Goal: Transaction & Acquisition: Purchase product/service

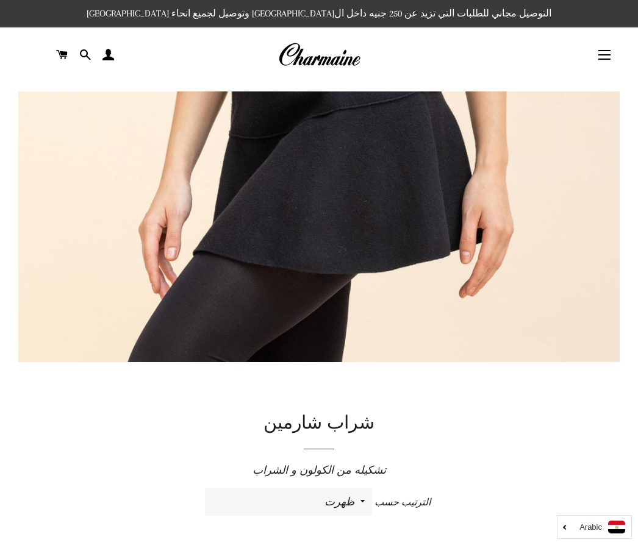
click at [604, 56] on button "التنقل في الموقع" at bounding box center [604, 55] width 31 height 31
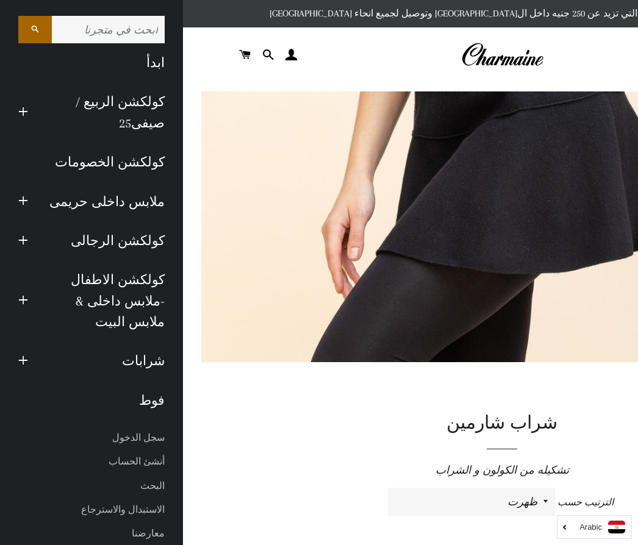
click at [151, 342] on link "شرابات" at bounding box center [105, 361] width 137 height 39
click at [153, 342] on link "شرابات" at bounding box center [105, 361] width 137 height 39
click at [142, 342] on link "شرابات" at bounding box center [105, 361] width 137 height 39
click at [368, 205] on img at bounding box center [502, 543] width 602 height 902
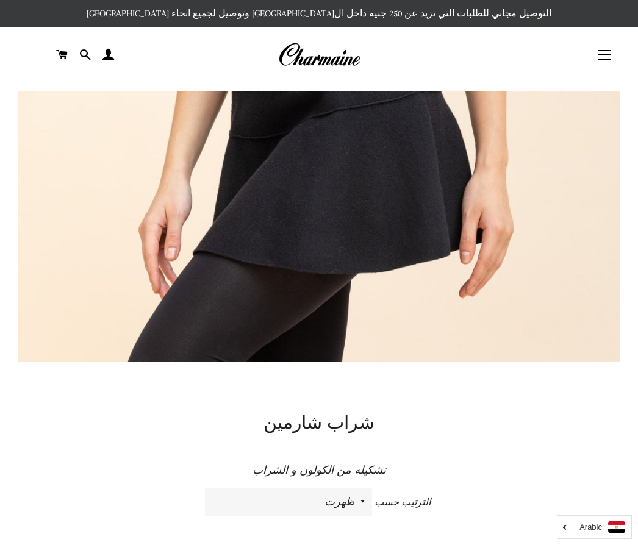
click at [91, 52] on link "البحث" at bounding box center [84, 55] width 21 height 37
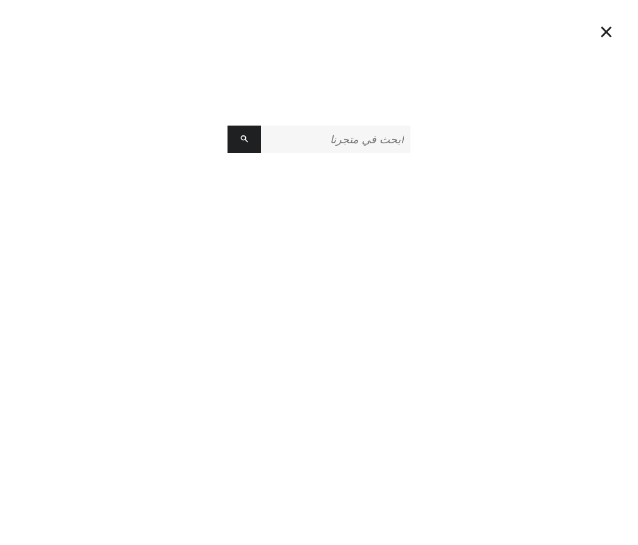
click at [85, 56] on div "البحث" at bounding box center [319, 76] width 628 height 153
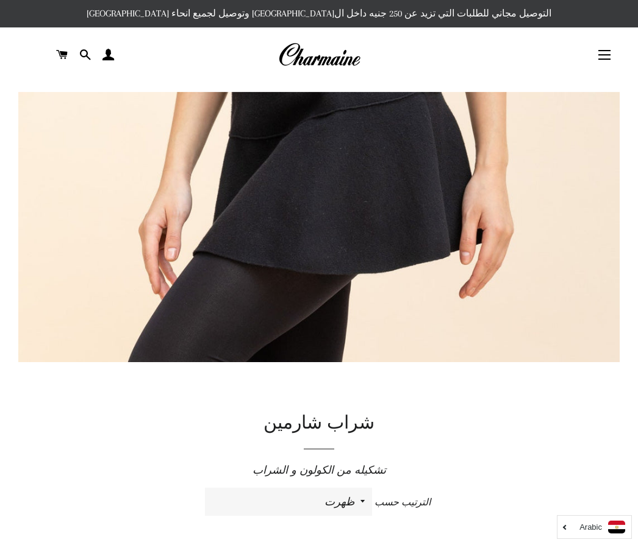
click at [362, 488] on select "ظهرت اكثر المبيعات أبجديا من الألف إلى الياء ابجديا من الياء الى الالف السعر ال…" at bounding box center [288, 502] width 167 height 28
click at [354, 488] on select "ظهرت اكثر المبيعات أبجديا من الألف إلى الياء ابجديا من الياء الى الالف السعر ال…" at bounding box center [288, 502] width 167 height 28
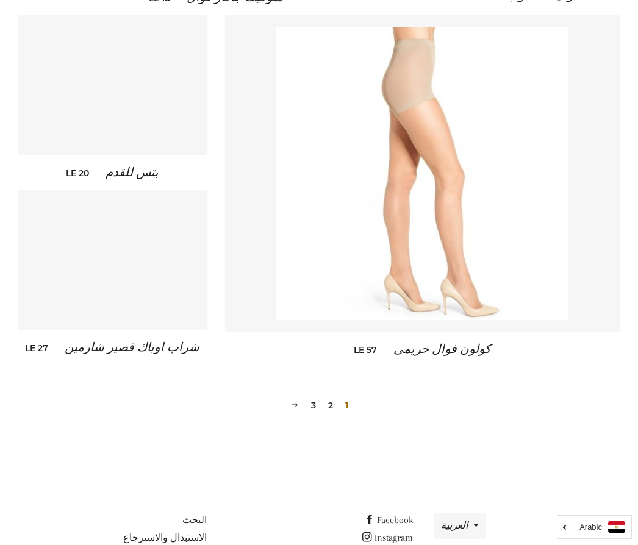
scroll to position [1598, 0]
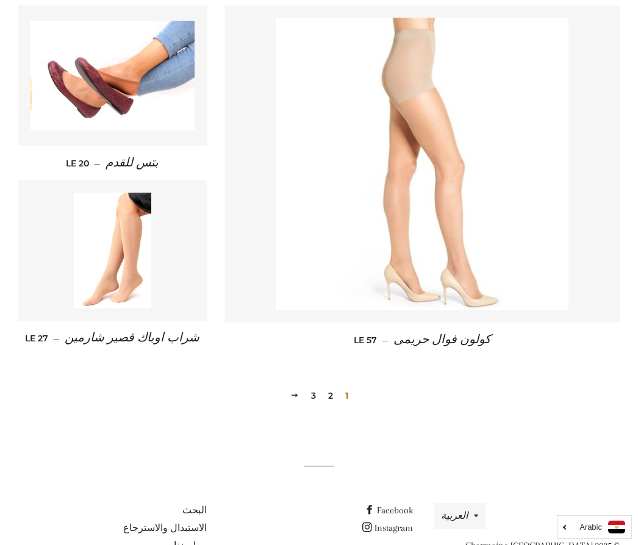
click at [329, 395] on link "2" at bounding box center [330, 396] width 15 height 18
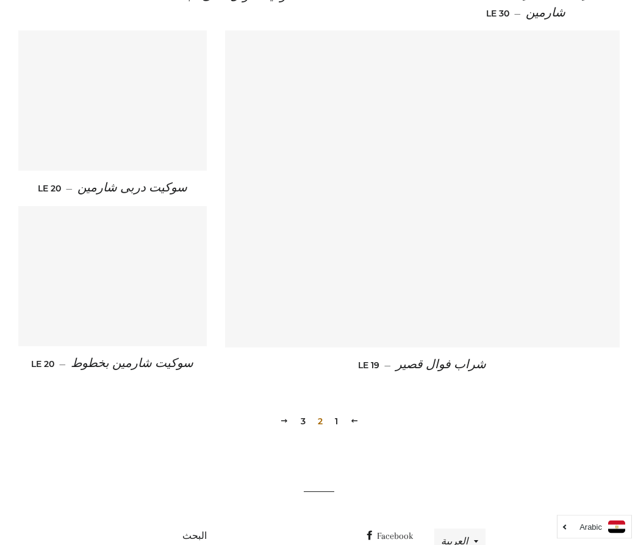
scroll to position [1611, 0]
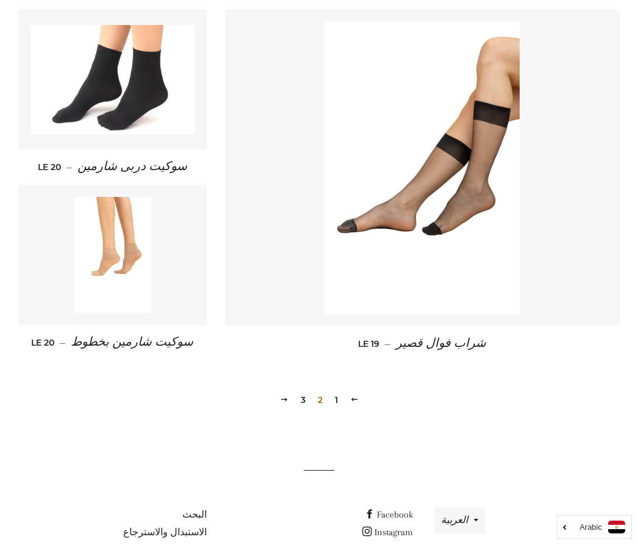
click at [112, 254] on img at bounding box center [112, 255] width 77 height 116
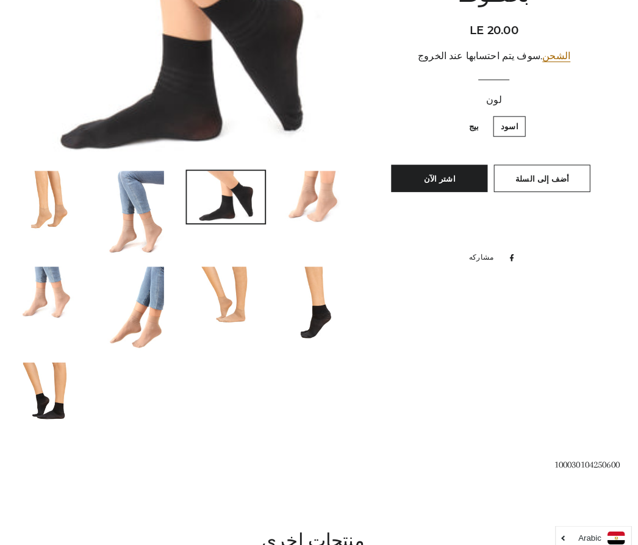
scroll to position [4, 0]
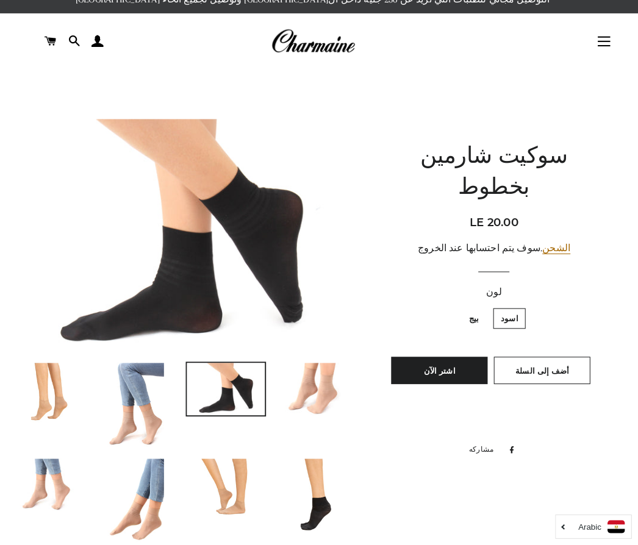
click at [598, 51] on span "button" at bounding box center [604, 51] width 12 height 1
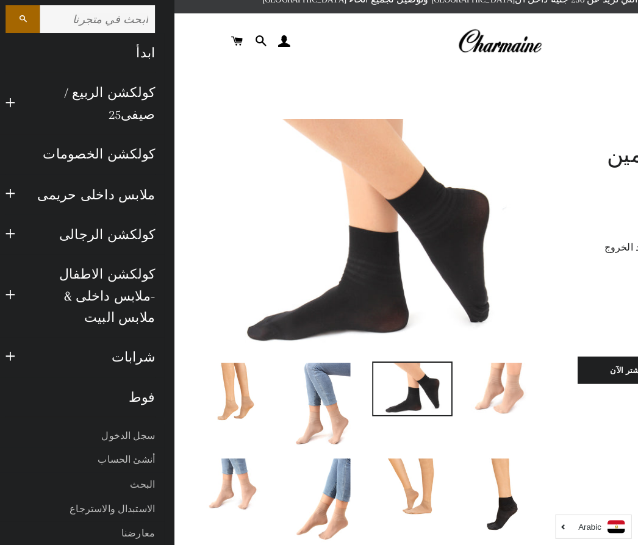
click at [125, 98] on link "كولكشن الربيع / صيفى25" at bounding box center [105, 112] width 137 height 60
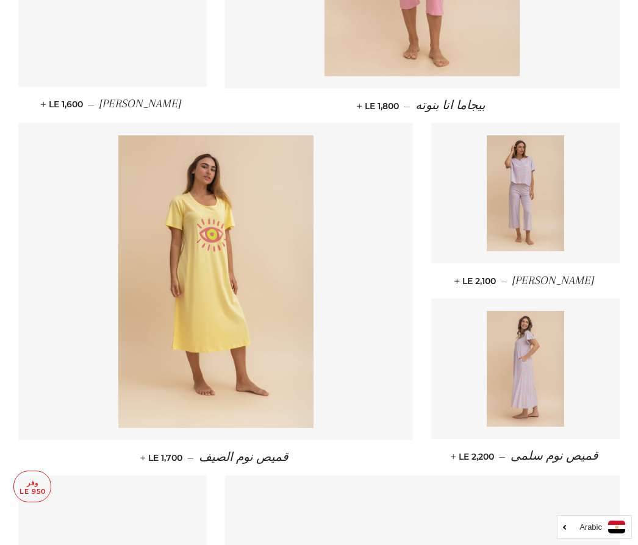
scroll to position [899, 0]
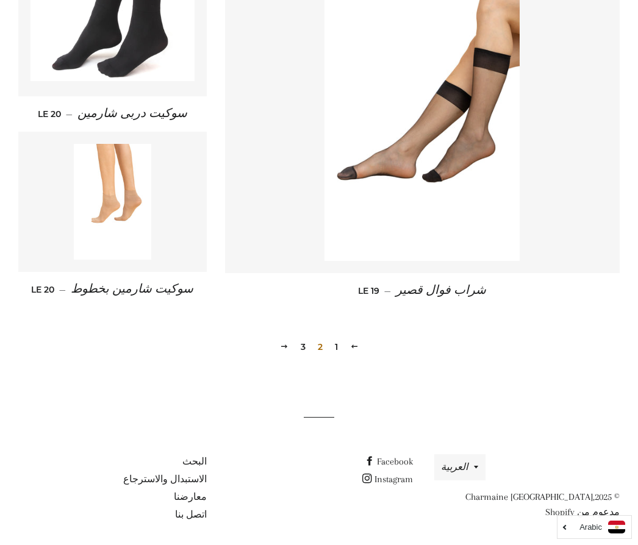
click at [325, 345] on span "2" at bounding box center [320, 347] width 15 height 18
click at [303, 345] on link "3" at bounding box center [303, 347] width 15 height 18
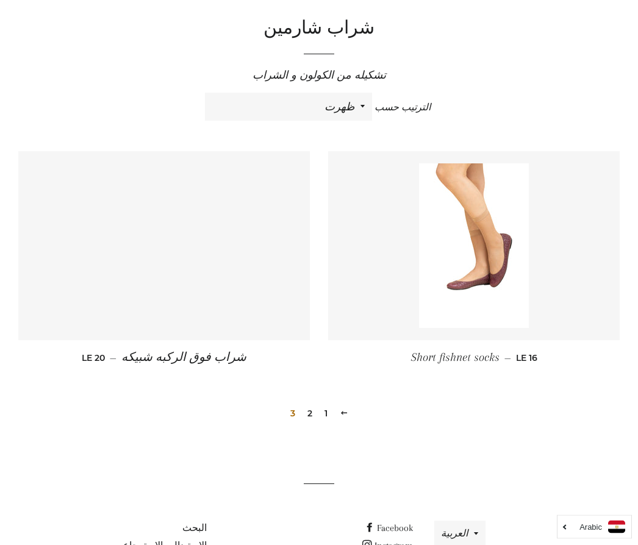
scroll to position [414, 0]
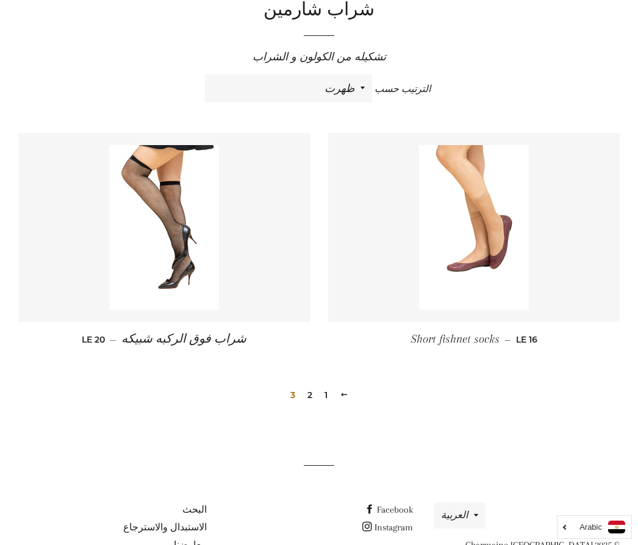
click at [309, 401] on link "2" at bounding box center [310, 395] width 15 height 18
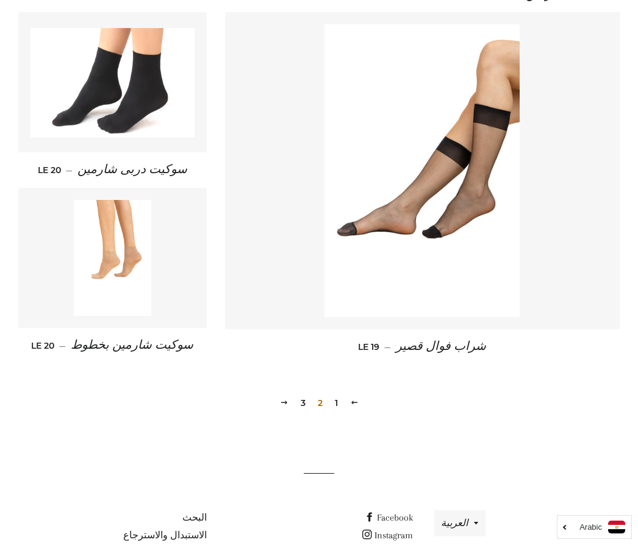
scroll to position [1611, 0]
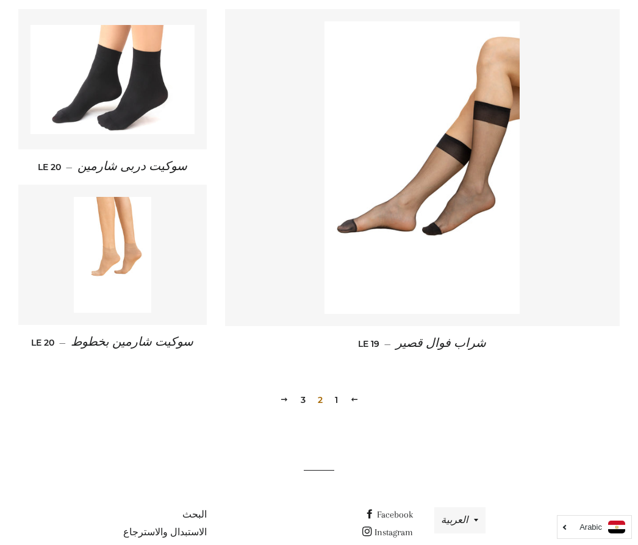
click at [113, 251] on img at bounding box center [112, 255] width 77 height 116
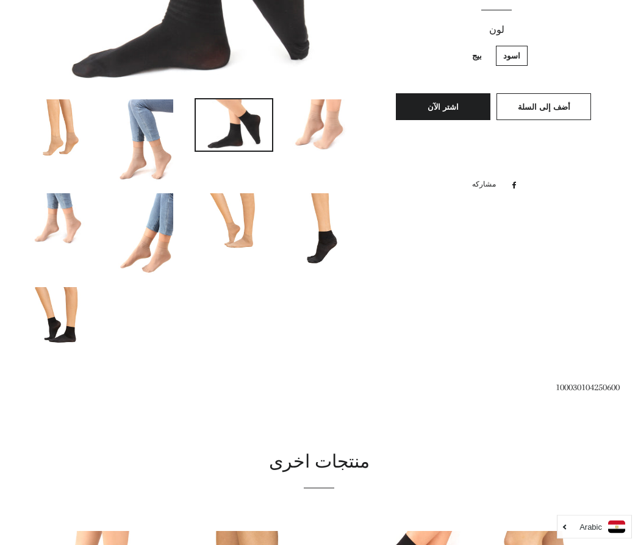
scroll to position [271, 0]
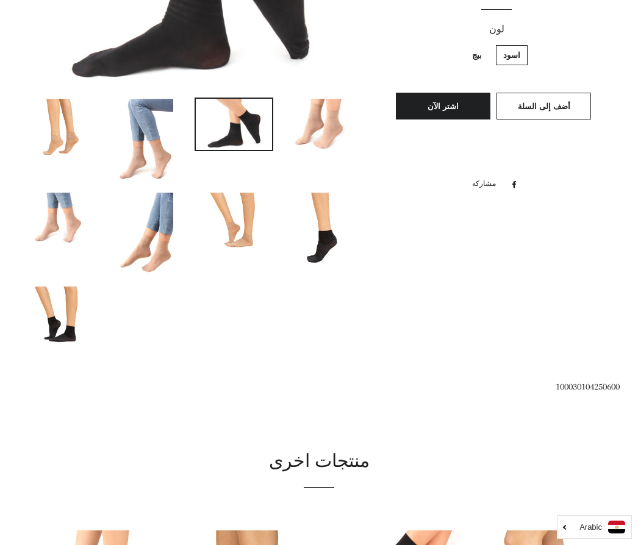
click at [544, 101] on span "أضف إلى السلة" at bounding box center [544, 106] width 52 height 10
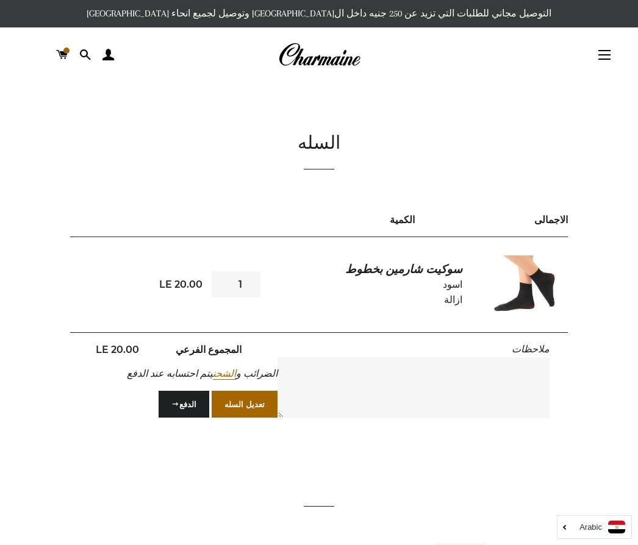
click at [400, 218] on div "الكمية" at bounding box center [402, 219] width 66 height 15
click at [412, 219] on div "الكمية" at bounding box center [402, 219] width 66 height 15
click at [392, 232] on div "الكمية الاجمالى" at bounding box center [319, 224] width 498 height 25
click at [235, 288] on input "1" at bounding box center [236, 284] width 49 height 26
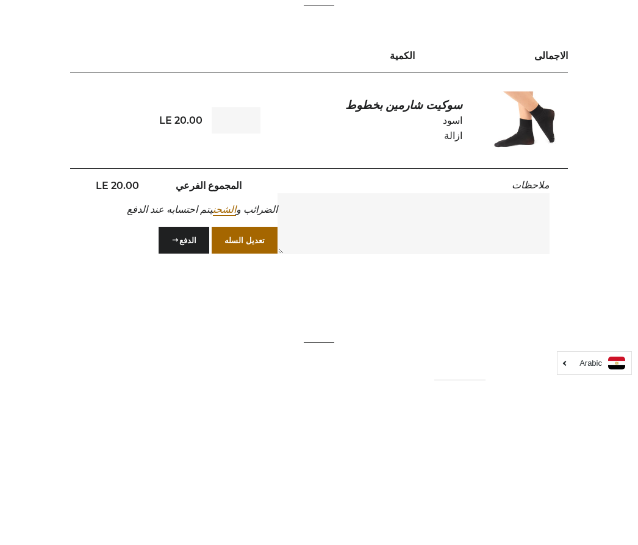
type input "1"
type input "100"
click at [109, 271] on div "LE 20.00" at bounding box center [136, 284] width 133 height 26
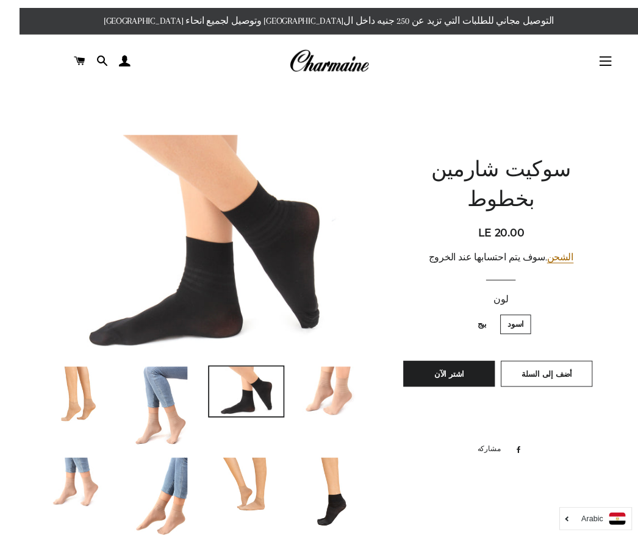
scroll to position [46, 0]
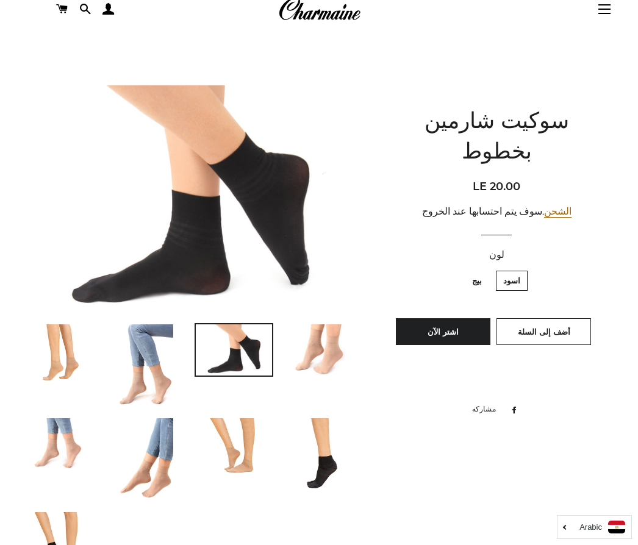
click at [479, 271] on label "بيج" at bounding box center [477, 281] width 24 height 20
click at [485, 269] on input "بيج" at bounding box center [485, 269] width 1 height 1
radio input "true"
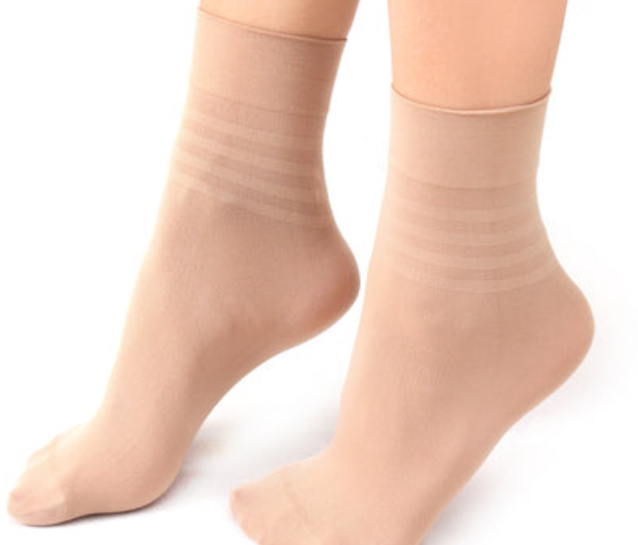
click at [18, 208] on img at bounding box center [189, 245] width 343 height 229
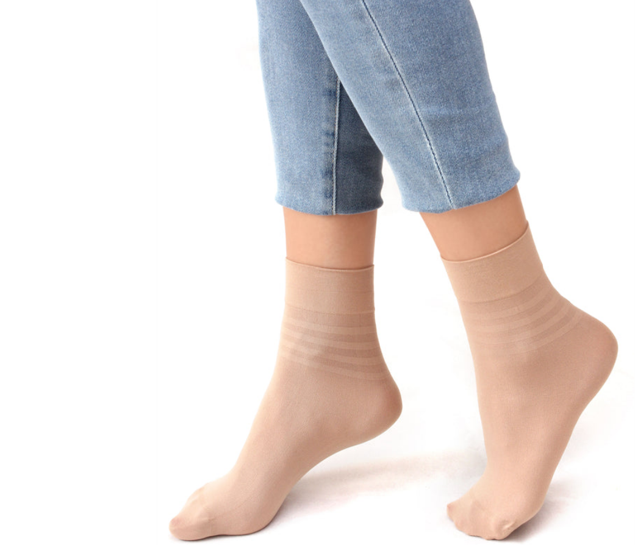
scroll to position [34, 0]
